Goal: Find specific page/section: Find specific page/section

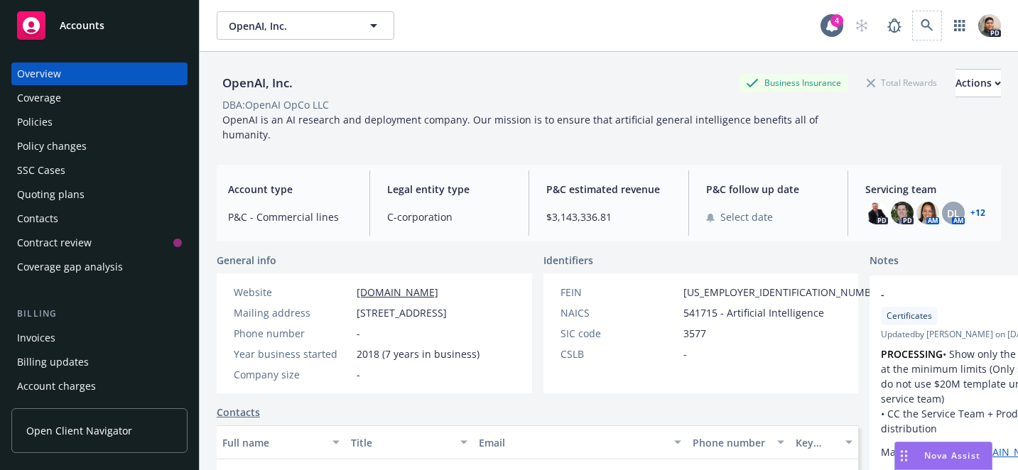
click at [920, 12] on span at bounding box center [927, 25] width 28 height 28
click at [936, 25] on link at bounding box center [927, 25] width 28 height 28
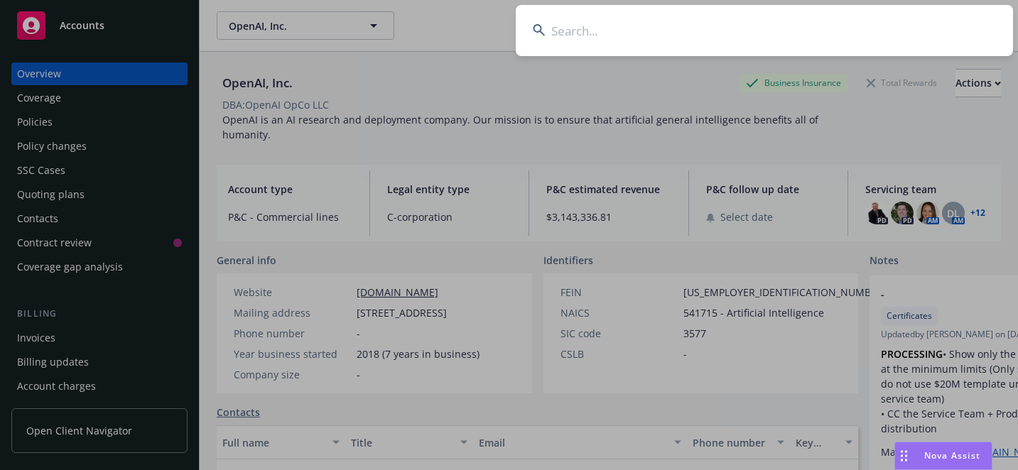
type input "c"
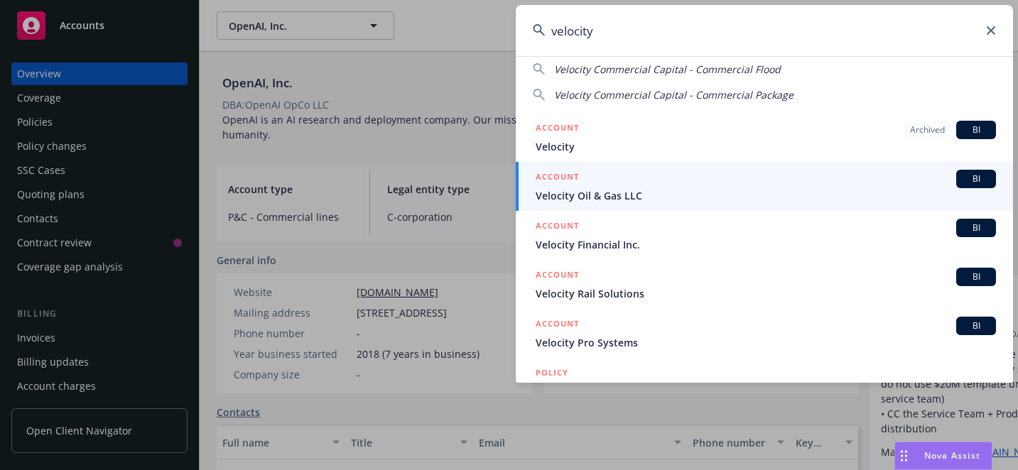
scroll to position [106, 0]
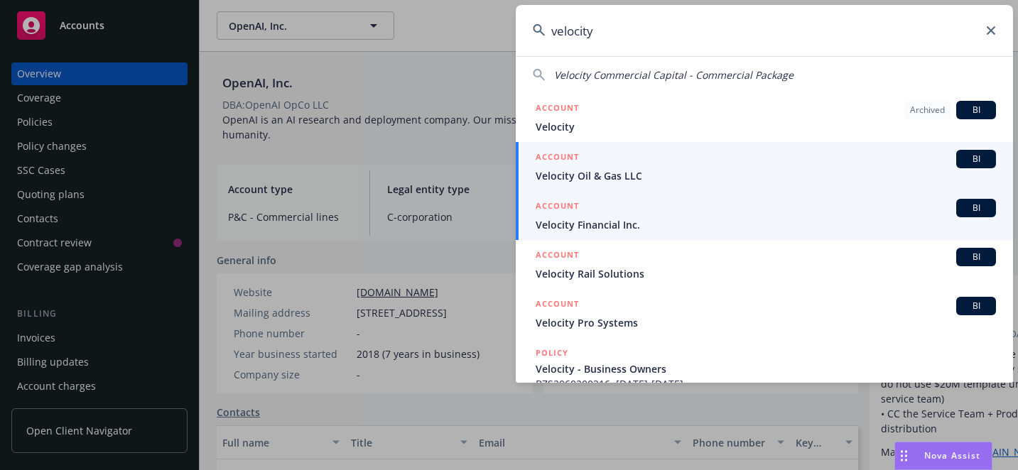
type input "velocity"
click at [602, 226] on span "Velocity Financial Inc." at bounding box center [765, 224] width 460 height 15
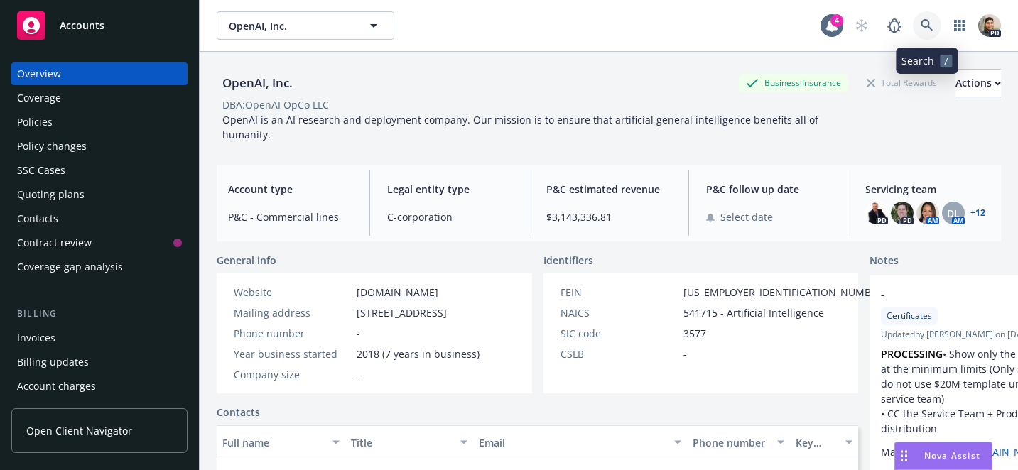
click at [923, 29] on icon at bounding box center [926, 25] width 13 height 13
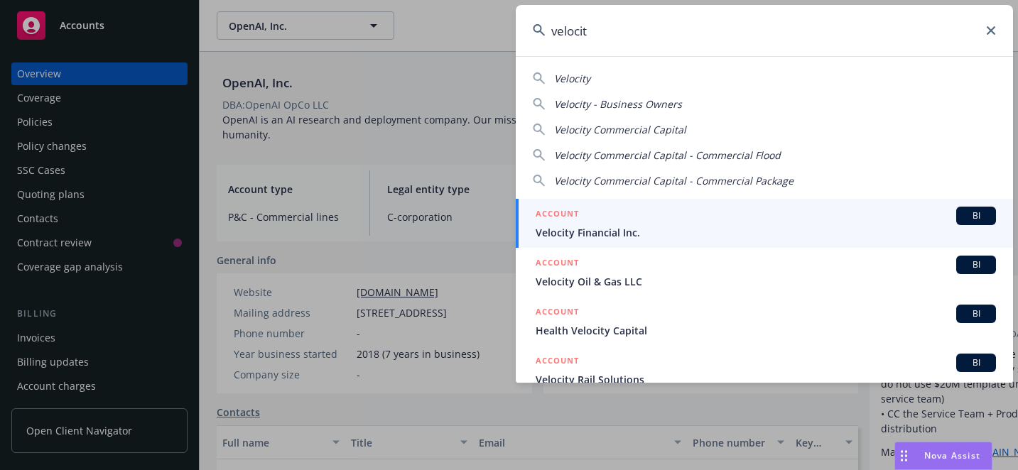
type input "velocity"
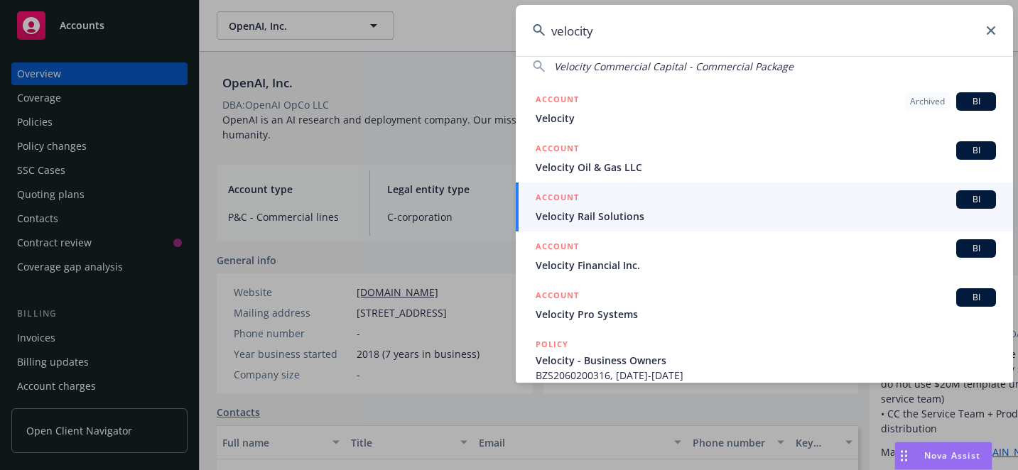
scroll to position [121, 0]
